Goal: Obtain resource: Obtain resource

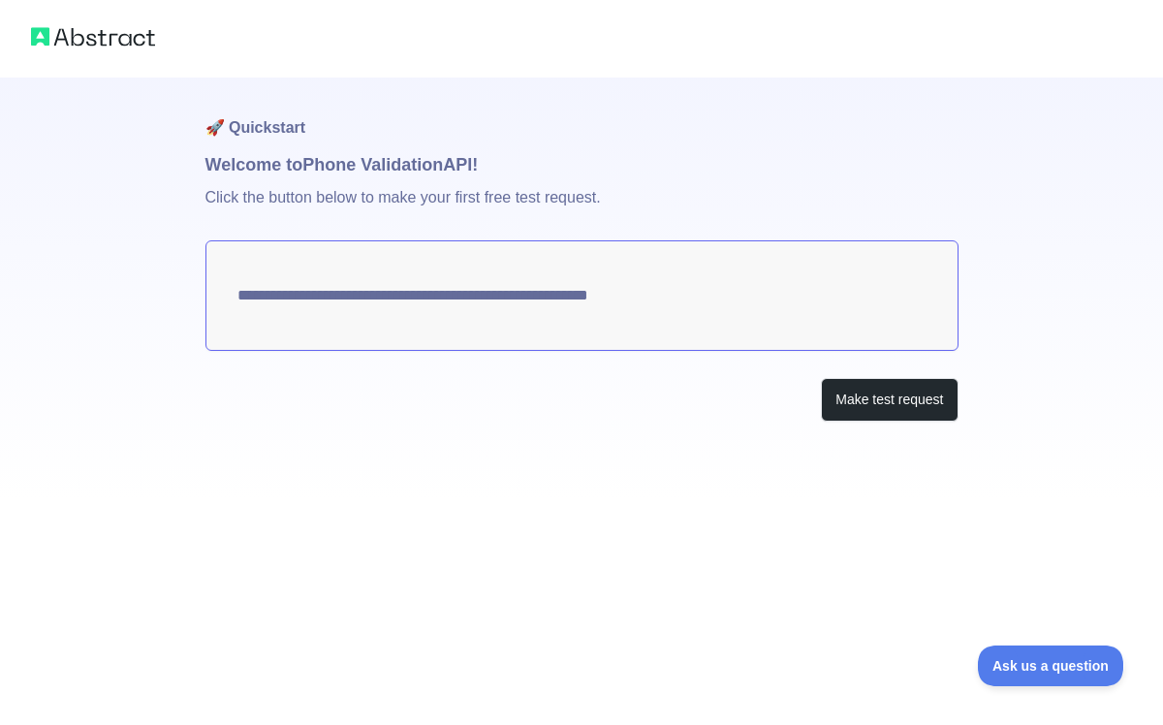
drag, startPoint x: 697, startPoint y: 295, endPoint x: 226, endPoint y: 306, distance: 471.2
click at [231, 306] on textarea "**********" at bounding box center [581, 295] width 753 height 110
drag, startPoint x: 235, startPoint y: 300, endPoint x: 930, endPoint y: 301, distance: 695.0
click at [885, 298] on textarea "**********" at bounding box center [581, 295] width 753 height 110
click at [914, 388] on button "Make test request" at bounding box center [889, 400] width 137 height 44
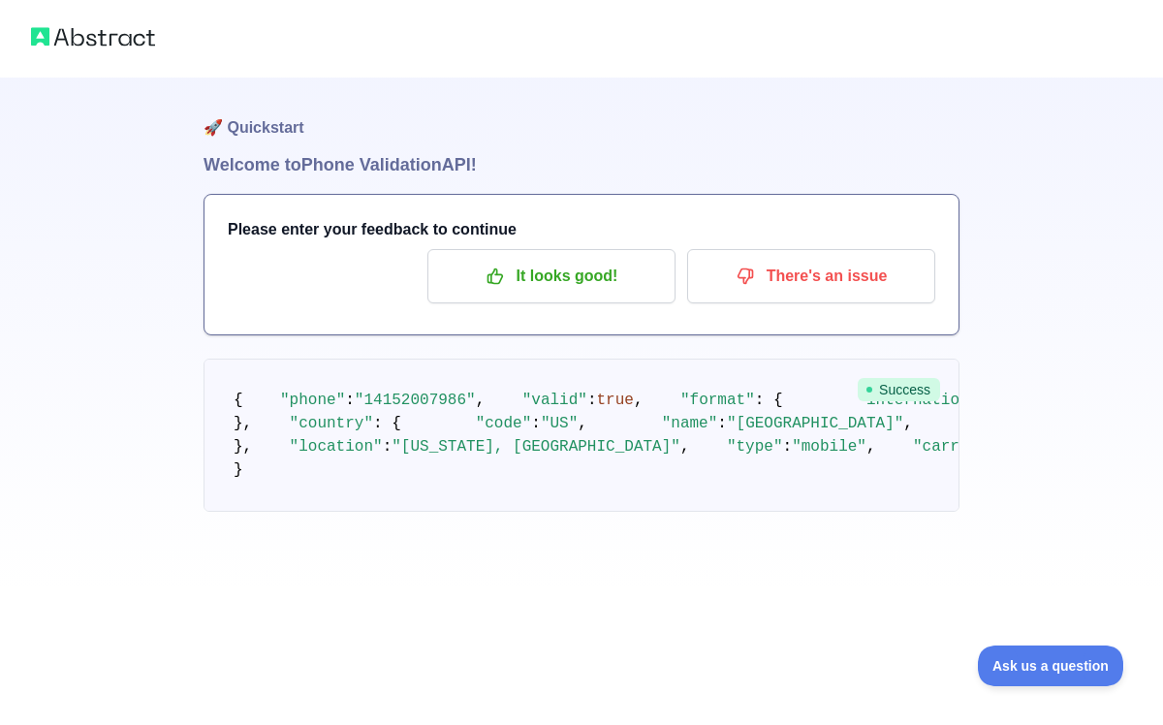
scroll to position [137, 0]
click at [591, 260] on p "It looks good!" at bounding box center [551, 276] width 219 height 33
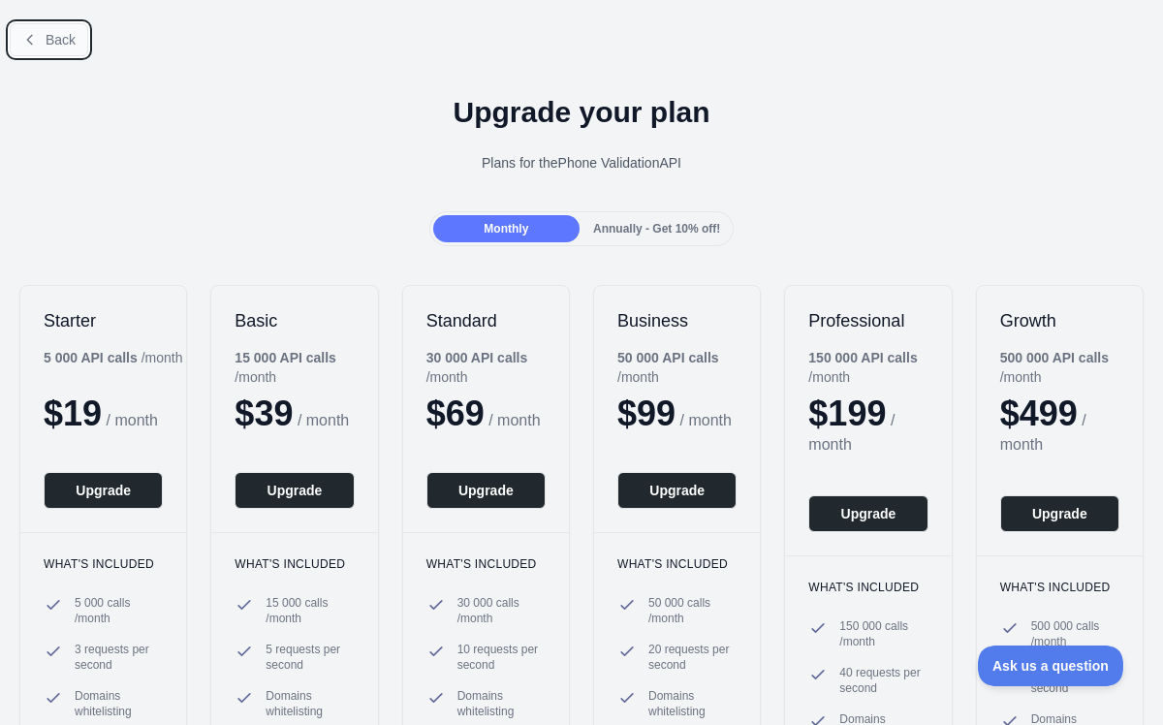
click at [46, 47] on span "Back" at bounding box center [61, 40] width 30 height 16
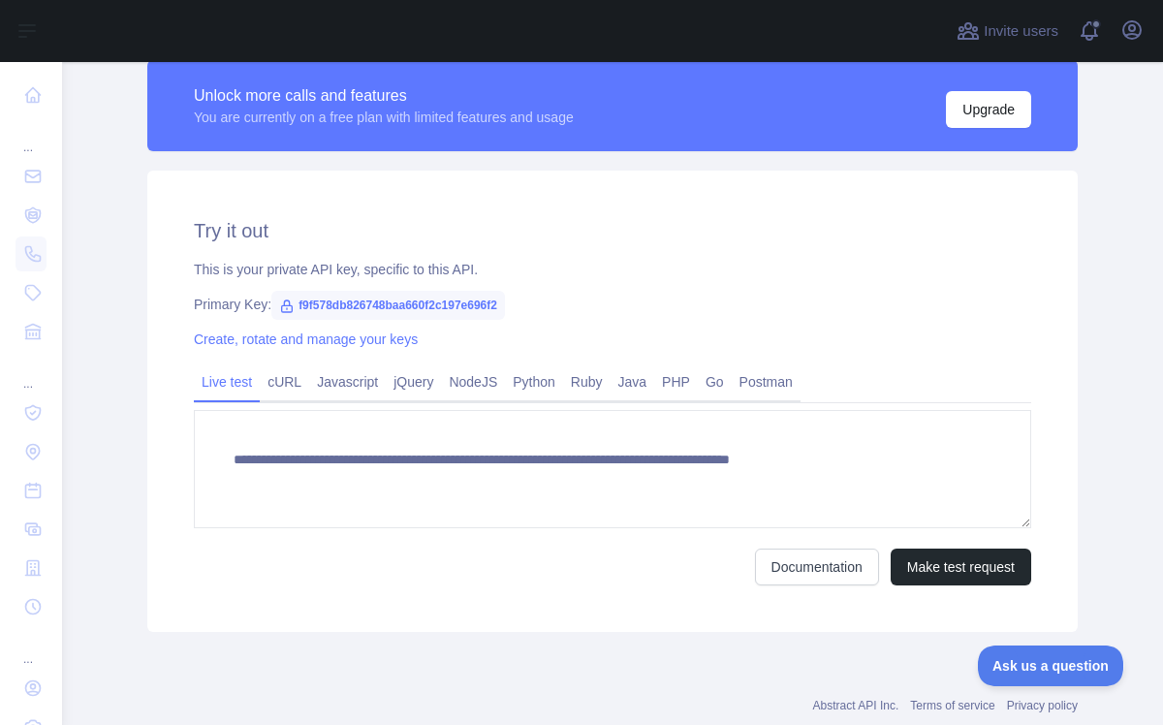
scroll to position [561, 0]
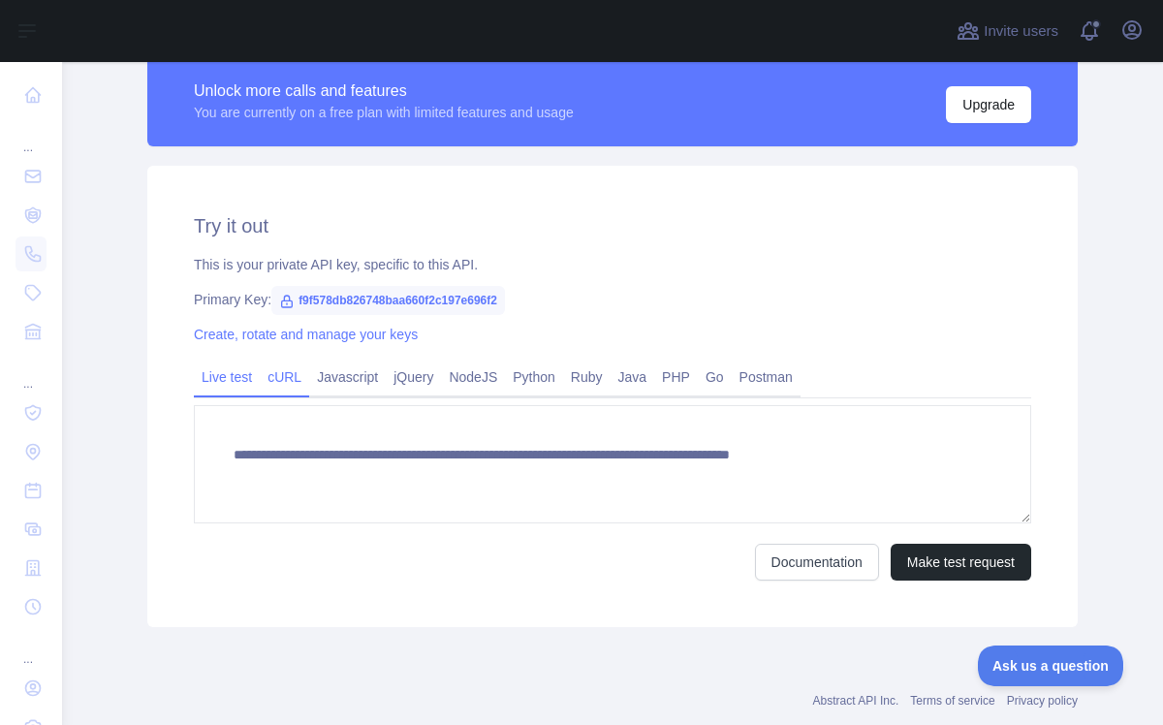
click at [295, 374] on link "cURL" at bounding box center [284, 377] width 49 height 31
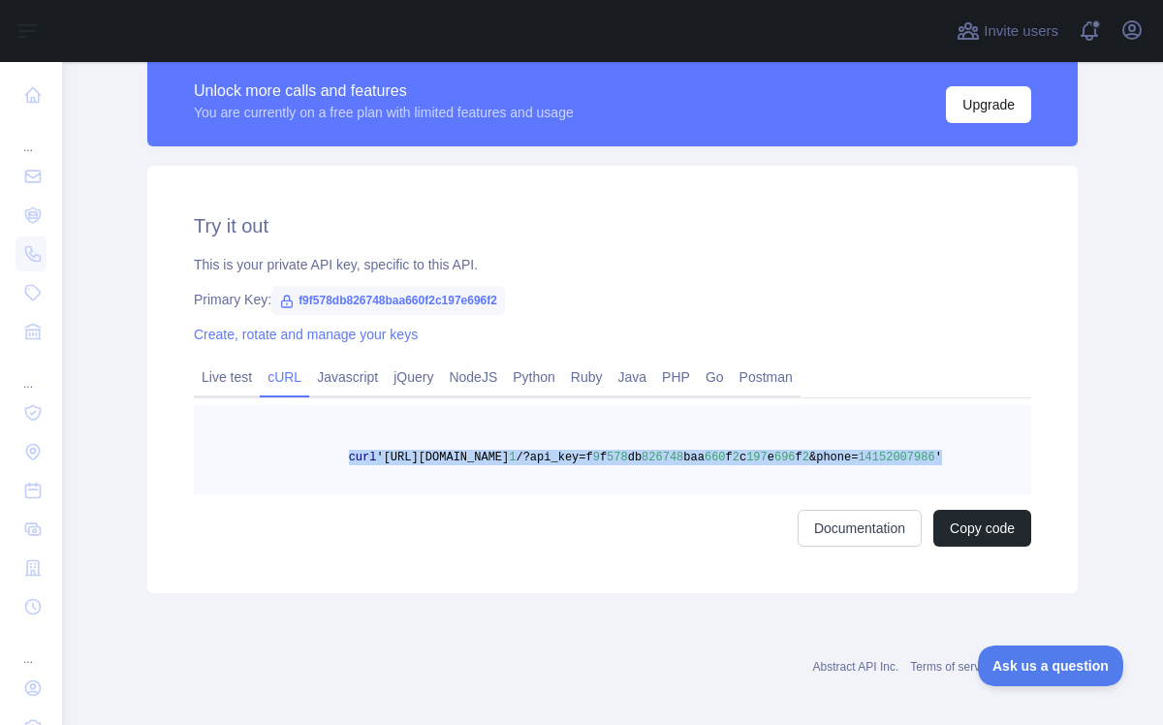
drag, startPoint x: 413, startPoint y: 464, endPoint x: 646, endPoint y: 469, distance: 233.6
click at [646, 469] on pre "curl '[URL][DOMAIN_NAME] 1 /?api_key=f 9 f 578 db 826748 baa 660 f 2 c 197 e 69…" at bounding box center [612, 449] width 837 height 89
copy span "curl '[URL][DOMAIN_NAME] 1 /?api_key=f 9 f 578 db 826748 baa 660 f 2 c 197 e 69…"
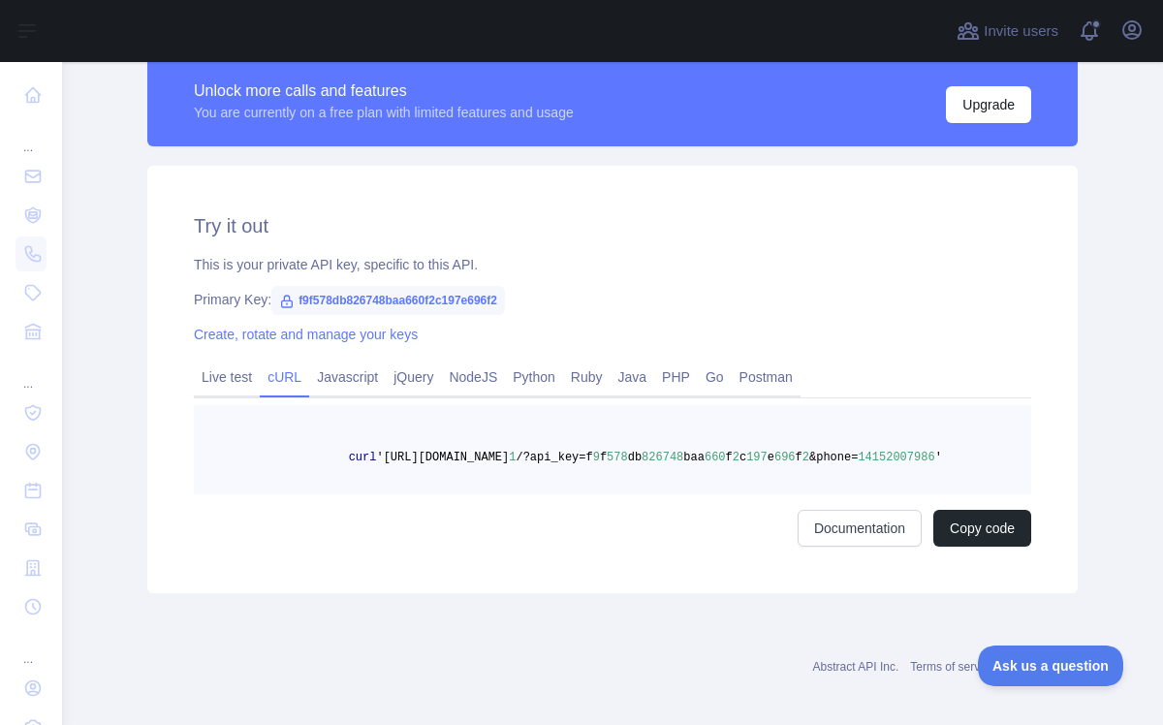
click at [377, 435] on pre "curl '[URL][DOMAIN_NAME] 1 /?api_key=f 9 f 578 db 826748 baa 660 f 2 c 197 e 69…" at bounding box center [612, 449] width 837 height 89
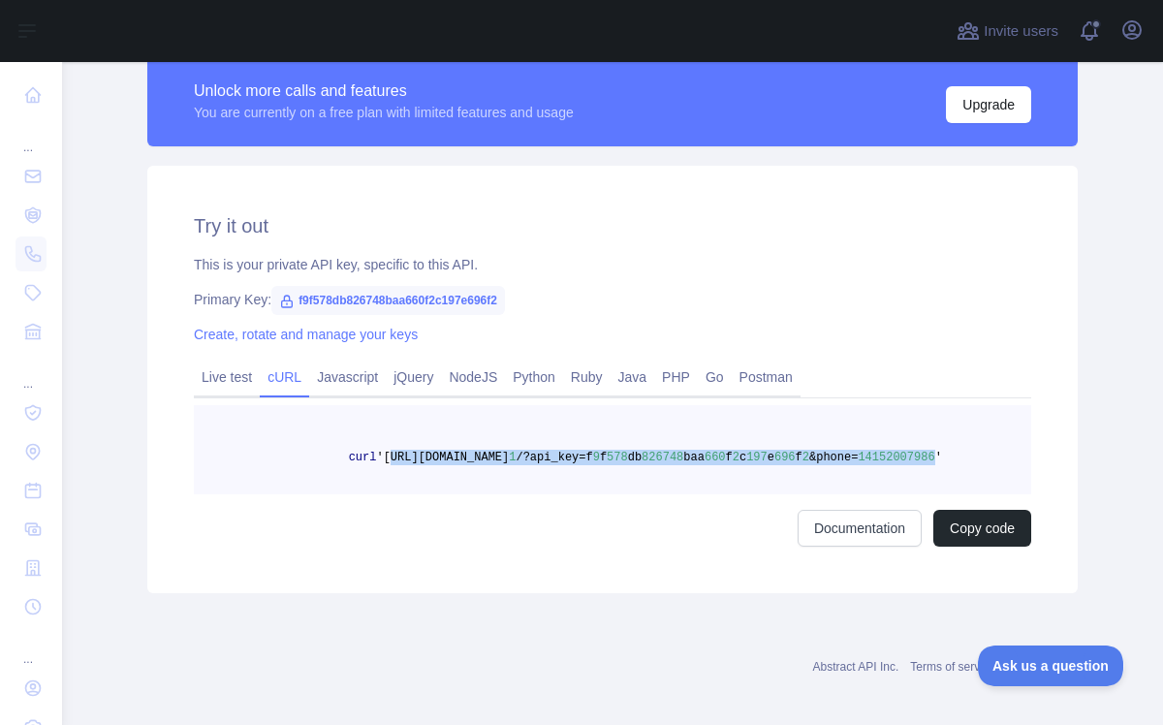
drag, startPoint x: 393, startPoint y: 456, endPoint x: 630, endPoint y: 476, distance: 238.3
click at [630, 464] on span "curl '[URL][DOMAIN_NAME] 1 /?api_key=f 9 f 578 db 826748 baa 660 f 2 c 197 e 69…" at bounding box center [582, 458] width 719 height 14
copy span "[URL][DOMAIN_NAME] 1 /?api_key=f 9 f 578 db 826748 baa 660 f 2 c 197 e 696 f 2 …"
